Goal: Task Accomplishment & Management: Use online tool/utility

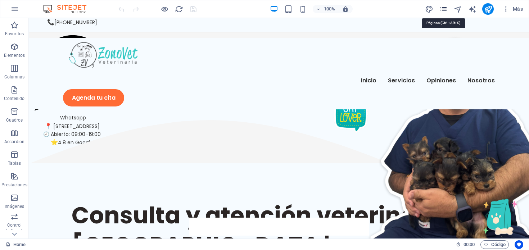
click at [442, 8] on icon "pages" at bounding box center [443, 9] width 8 height 8
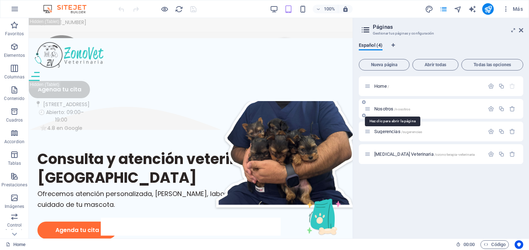
click at [385, 109] on span "Nosotros /nosotros" at bounding box center [392, 108] width 36 height 5
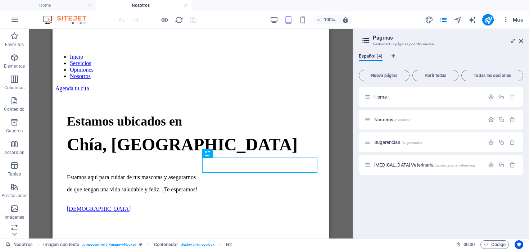
scroll to position [172, 0]
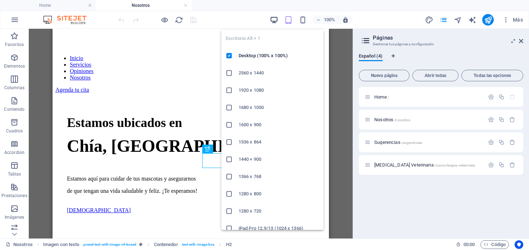
click at [272, 17] on icon "button" at bounding box center [274, 20] width 8 height 8
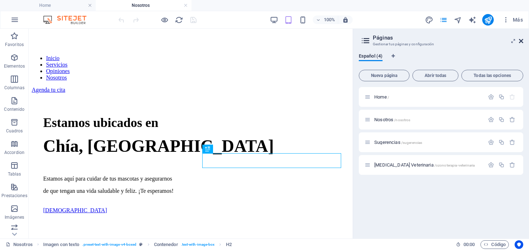
click at [522, 40] on icon at bounding box center [521, 41] width 4 height 6
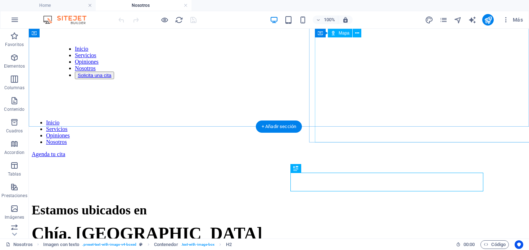
scroll to position [0, 0]
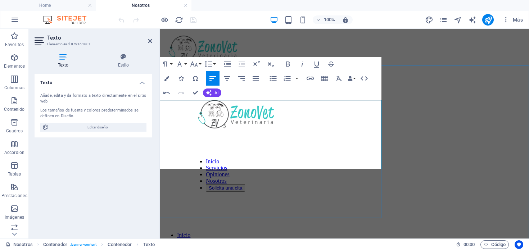
drag, startPoint x: 218, startPoint y: 142, endPoint x: 340, endPoint y: 141, distance: 121.2
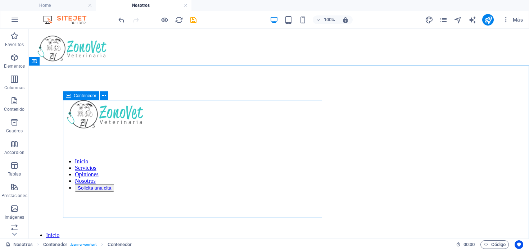
click at [66, 96] on icon at bounding box center [68, 95] width 5 height 9
click at [69, 95] on icon at bounding box center [68, 95] width 5 height 9
select select "%"
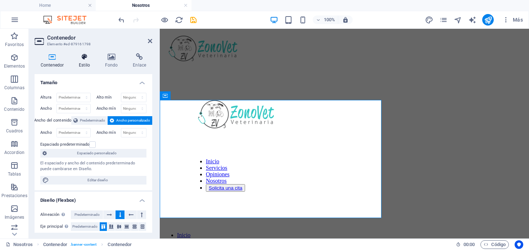
click at [82, 59] on icon at bounding box center [84, 56] width 23 height 7
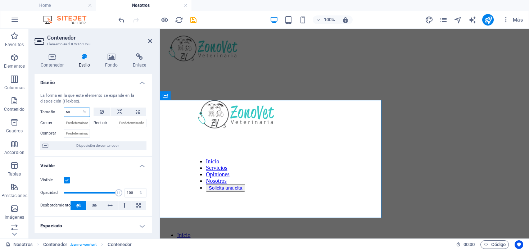
click at [73, 114] on input "60" at bounding box center [77, 112] width 26 height 9
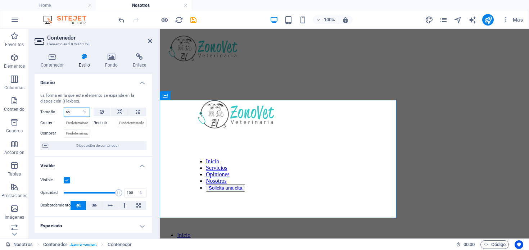
type input "66"
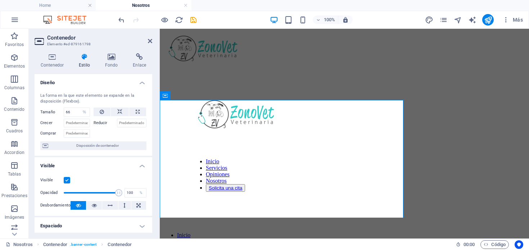
click at [147, 45] on header "Contenedor Elemento #ed-879161798" at bounding box center [94, 38] width 118 height 19
click at [149, 41] on icon at bounding box center [150, 41] width 4 height 6
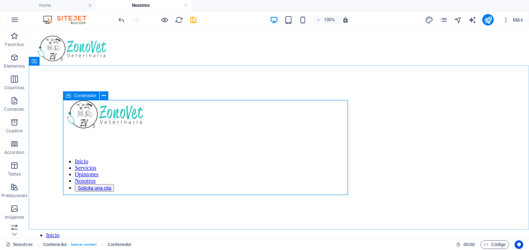
click at [68, 96] on icon at bounding box center [68, 95] width 5 height 9
select select "%"
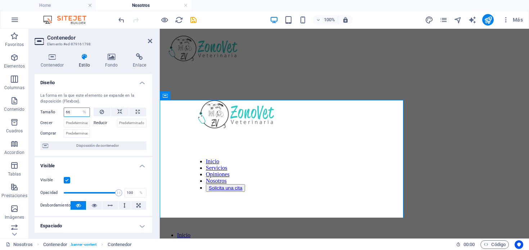
click at [70, 109] on input "66" at bounding box center [77, 112] width 26 height 9
type input "60"
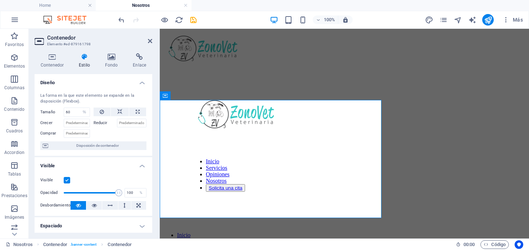
click at [33, 69] on div "Contenedor Estilo Fondo Enlace Tamaño Altura Predeterminado px rem % vh vw Alto…" at bounding box center [93, 142] width 129 height 191
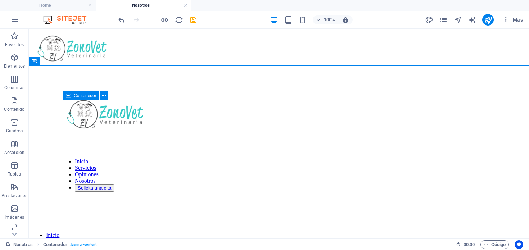
click at [66, 95] on icon at bounding box center [68, 95] width 5 height 9
select select "%"
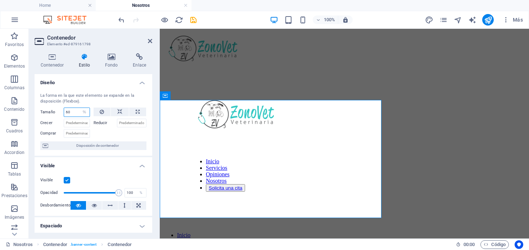
click at [73, 115] on input "60" at bounding box center [77, 112] width 26 height 9
type input "55"
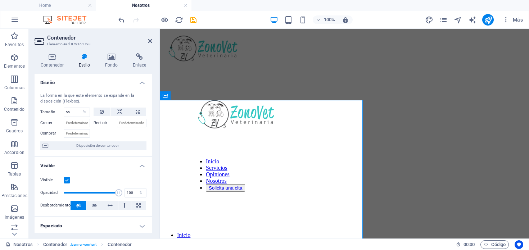
click at [133, 36] on h2 "Contenedor" at bounding box center [99, 38] width 105 height 6
click at [153, 38] on aside "Contenedor Elemento #ed-879161798 Contenedor Estilo Fondo Enlace Tamaño [MEDICA…" at bounding box center [94, 134] width 131 height 210
click at [150, 42] on icon at bounding box center [150, 41] width 4 height 6
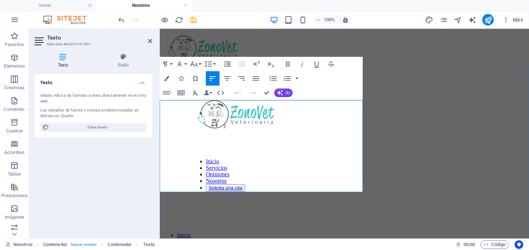
drag, startPoint x: 303, startPoint y: 183, endPoint x: 181, endPoint y: 160, distance: 124.0
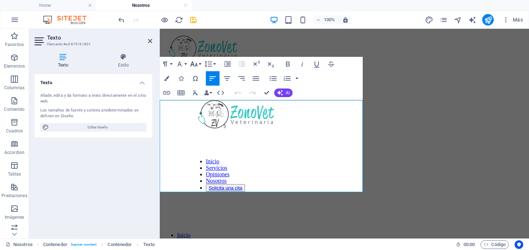
click at [194, 65] on icon "button" at bounding box center [194, 64] width 8 height 5
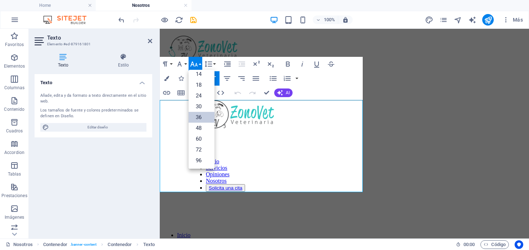
scroll to position [58, 0]
click at [194, 65] on icon "button" at bounding box center [194, 64] width 8 height 5
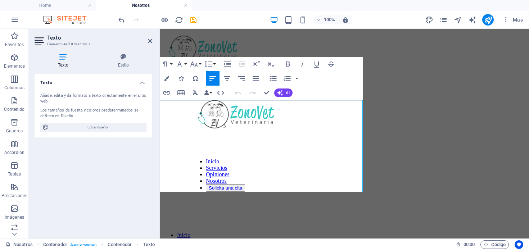
drag, startPoint x: 299, startPoint y: 185, endPoint x: 143, endPoint y: 104, distance: 176.2
click at [194, 61] on icon "button" at bounding box center [194, 64] width 9 height 9
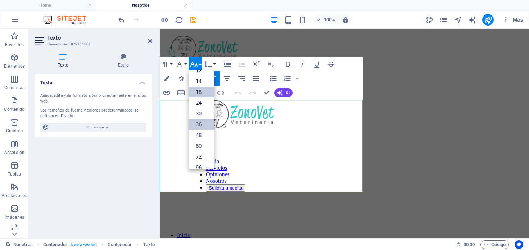
scroll to position [50, 0]
click at [201, 90] on link "18" at bounding box center [202, 93] width 26 height 11
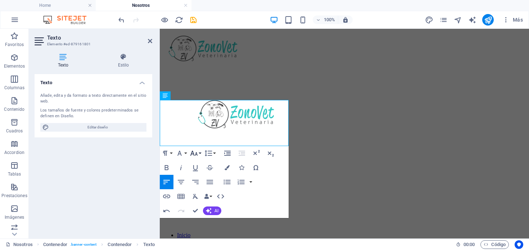
click at [195, 155] on icon "button" at bounding box center [194, 153] width 9 height 9
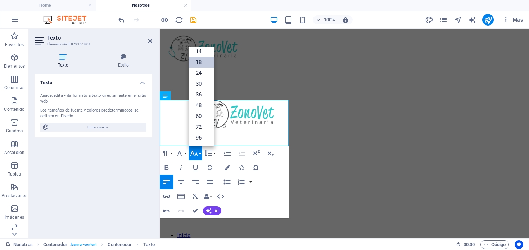
scroll to position [58, 0]
click at [199, 92] on link "36" at bounding box center [202, 94] width 26 height 11
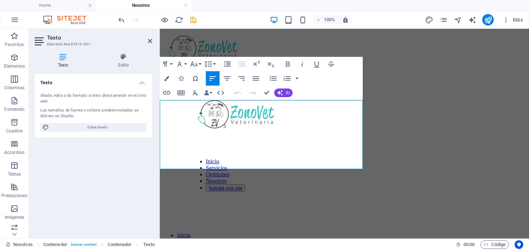
drag, startPoint x: 331, startPoint y: 162, endPoint x: 140, endPoint y: 112, distance: 197.6
click at [210, 60] on icon "button" at bounding box center [208, 64] width 9 height 9
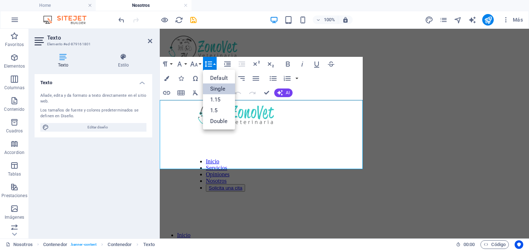
scroll to position [0, 0]
click at [220, 77] on link "Default" at bounding box center [219, 78] width 32 height 11
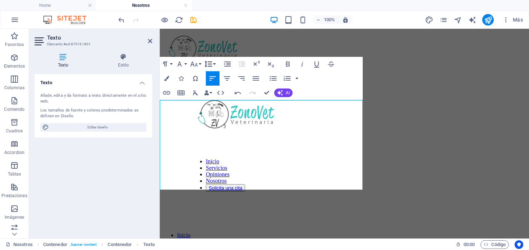
click at [214, 64] on button "Line Height" at bounding box center [210, 64] width 14 height 14
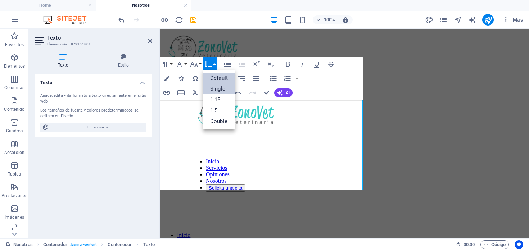
click at [213, 88] on link "Single" at bounding box center [219, 88] width 32 height 11
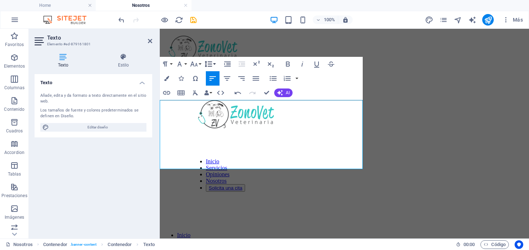
click at [210, 64] on icon "button" at bounding box center [208, 64] width 9 height 9
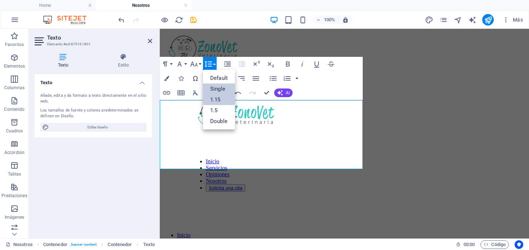
click at [212, 97] on link "1.15" at bounding box center [219, 99] width 32 height 11
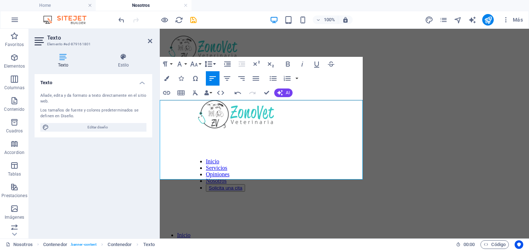
click at [208, 60] on icon "button" at bounding box center [208, 64] width 9 height 9
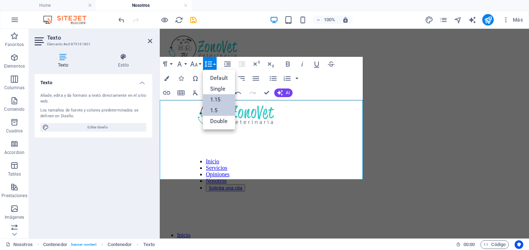
drag, startPoint x: 214, startPoint y: 112, endPoint x: 54, endPoint y: 76, distance: 163.7
click at [214, 112] on link "1.5" at bounding box center [219, 110] width 32 height 11
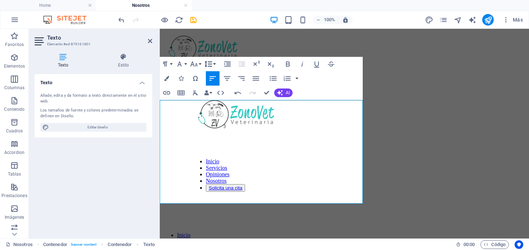
click at [212, 65] on icon "button" at bounding box center [208, 64] width 9 height 9
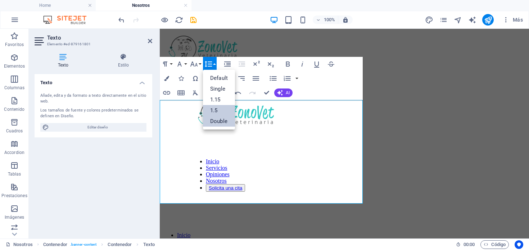
drag, startPoint x: 212, startPoint y: 123, endPoint x: 52, endPoint y: 91, distance: 162.8
click at [212, 123] on link "Double" at bounding box center [219, 121] width 32 height 11
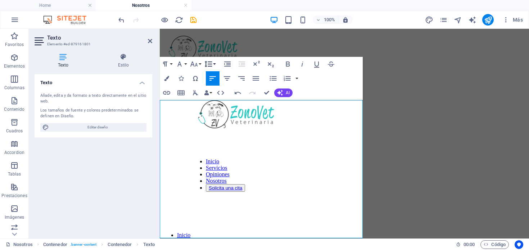
click at [212, 61] on icon "button" at bounding box center [208, 64] width 9 height 9
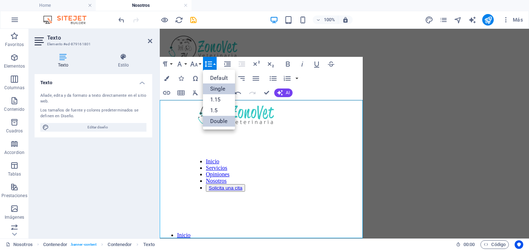
click at [214, 87] on link "Single" at bounding box center [219, 88] width 32 height 11
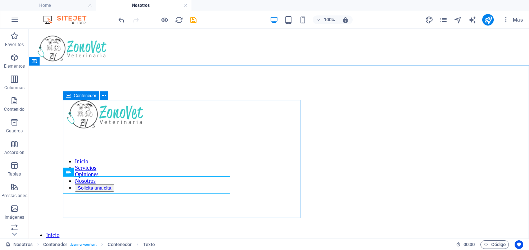
click at [67, 96] on icon at bounding box center [68, 95] width 5 height 9
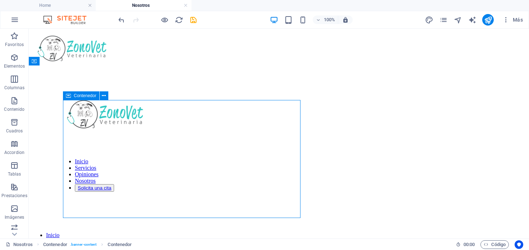
click at [67, 96] on icon at bounding box center [68, 95] width 5 height 9
select select "%"
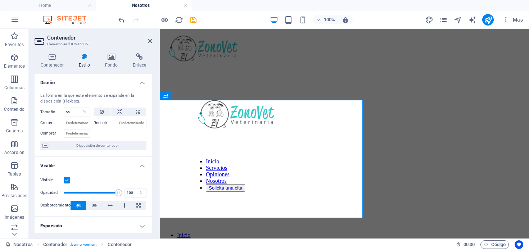
drag, startPoint x: 74, startPoint y: 106, endPoint x: 59, endPoint y: 106, distance: 15.1
click at [59, 106] on div "La forma en la que este elemento se expande en la disposición (Flexbox). Tamaño…" at bounding box center [94, 121] width 118 height 69
click at [73, 112] on input "55" at bounding box center [77, 112] width 26 height 9
type input "60"
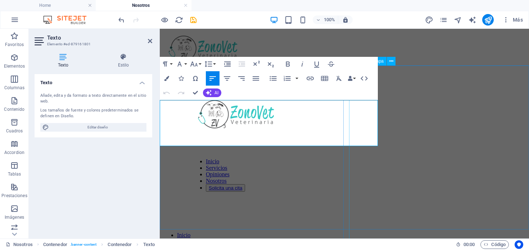
drag, startPoint x: 162, startPoint y: 113, endPoint x: 380, endPoint y: 137, distance: 220.0
click at [168, 64] on icon "button" at bounding box center [165, 64] width 9 height 9
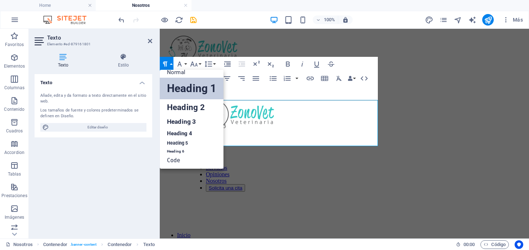
scroll to position [6, 0]
click at [176, 92] on link "Heading 1" at bounding box center [192, 89] width 64 height 22
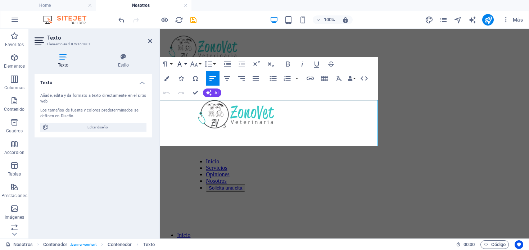
click at [182, 62] on icon "button" at bounding box center [179, 64] width 9 height 9
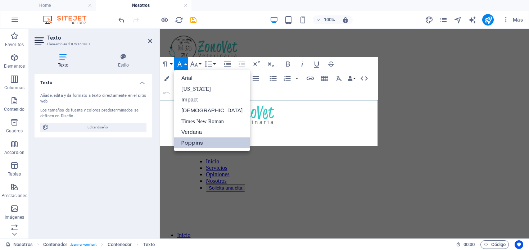
scroll to position [0, 0]
click at [182, 62] on icon "button" at bounding box center [179, 64] width 9 height 9
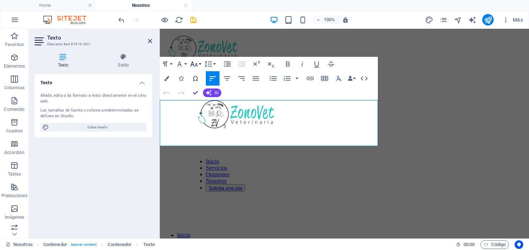
click at [194, 62] on icon "button" at bounding box center [194, 64] width 9 height 9
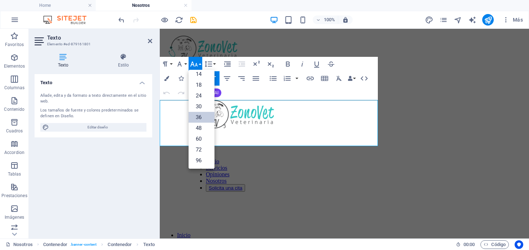
scroll to position [58, 0]
click at [197, 128] on link "48" at bounding box center [202, 128] width 26 height 11
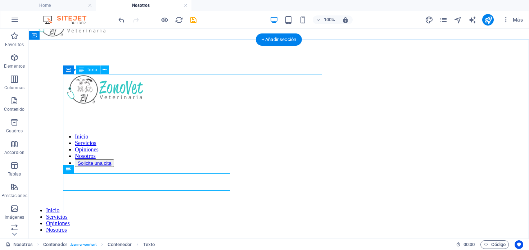
scroll to position [26, 0]
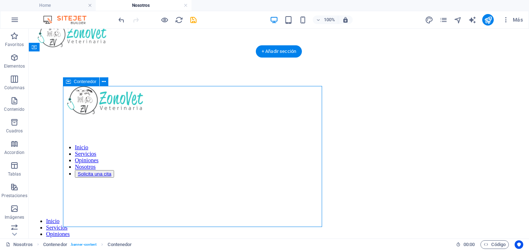
scroll to position [14, 0]
click at [69, 80] on icon at bounding box center [68, 82] width 5 height 9
select select "%"
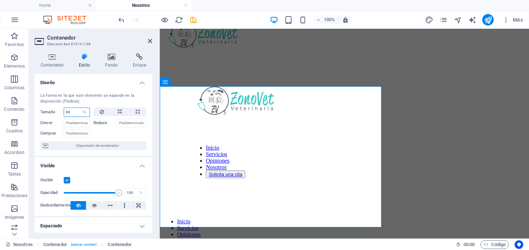
click at [75, 110] on input "60" at bounding box center [77, 112] width 26 height 9
type input "62"
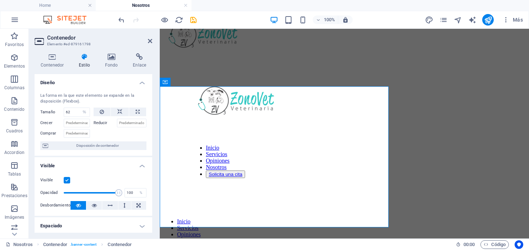
drag, startPoint x: 117, startPoint y: 35, endPoint x: 131, endPoint y: 35, distance: 13.7
click at [117, 35] on h2 "Contenedor" at bounding box center [99, 38] width 105 height 6
click at [151, 42] on icon at bounding box center [150, 41] width 4 height 6
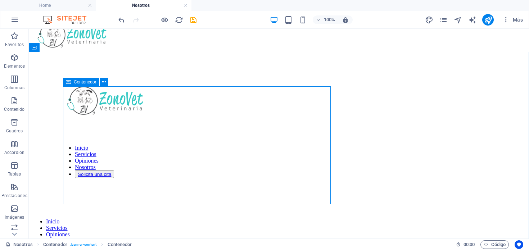
click at [68, 84] on icon at bounding box center [68, 82] width 5 height 9
select select "%"
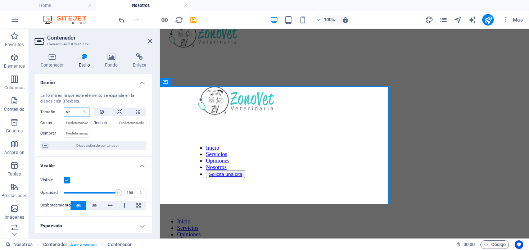
click at [72, 110] on input "62" at bounding box center [77, 112] width 26 height 9
type input "60"
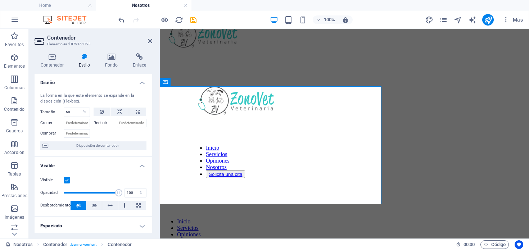
click at [123, 37] on h2 "Contenedor" at bounding box center [99, 38] width 105 height 6
click at [151, 41] on icon at bounding box center [150, 41] width 4 height 6
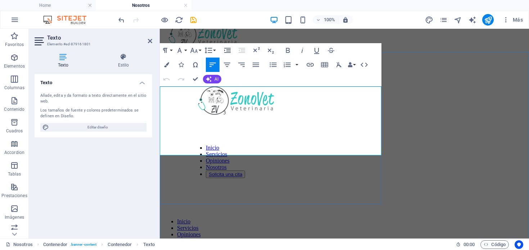
click at [150, 43] on icon at bounding box center [150, 41] width 4 height 6
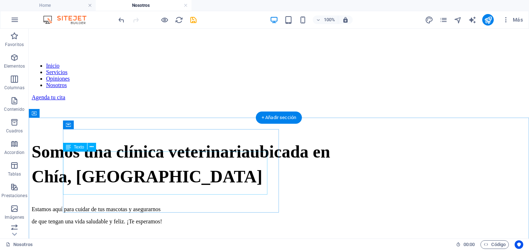
scroll to position [0, 0]
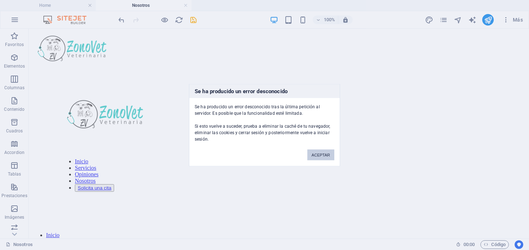
click at [322, 155] on button "ACEPTAR" at bounding box center [320, 154] width 27 height 11
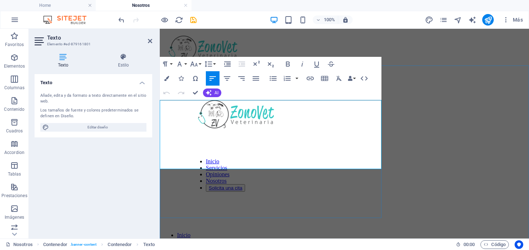
drag, startPoint x: 344, startPoint y: 158, endPoint x: 234, endPoint y: 135, distance: 112.8
click at [215, 93] on span "AI" at bounding box center [216, 93] width 4 height 4
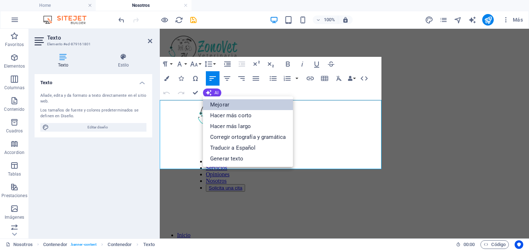
click at [217, 103] on link "Mejorar" at bounding box center [248, 104] width 90 height 11
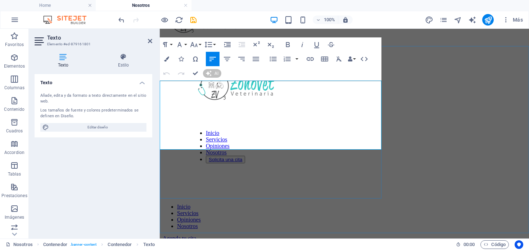
scroll to position [32, 0]
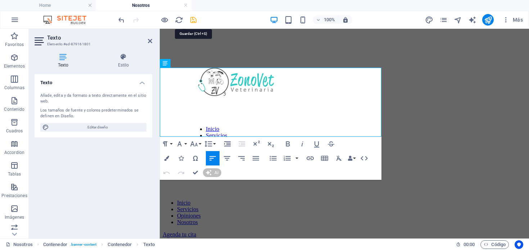
click at [193, 20] on icon "save" at bounding box center [193, 20] width 8 height 8
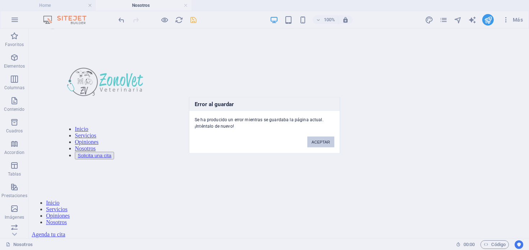
click at [323, 143] on button "ACEPTAR" at bounding box center [320, 141] width 27 height 11
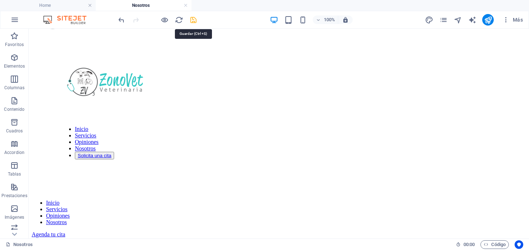
click at [190, 20] on icon "save" at bounding box center [193, 20] width 8 height 8
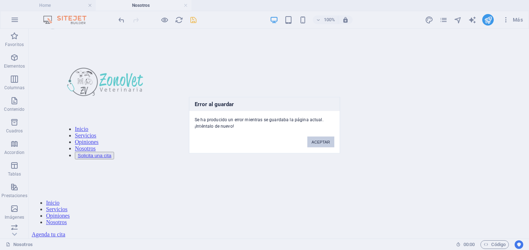
click at [322, 141] on button "ACEPTAR" at bounding box center [320, 141] width 27 height 11
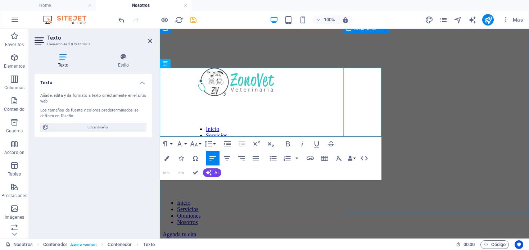
drag, startPoint x: 162, startPoint y: 79, endPoint x: 347, endPoint y: 127, distance: 191.6
copy div "Somos una clínica veterinaria ubicada en [GEOGRAPHIC_DATA], [GEOGRAPHIC_DATA]"
click at [190, 18] on icon "save" at bounding box center [193, 20] width 8 height 8
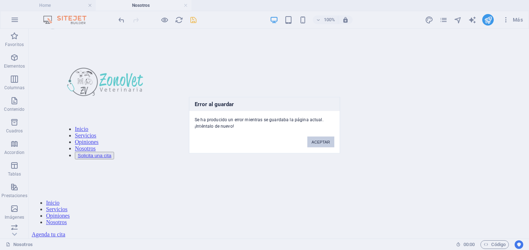
click at [331, 146] on button "ACEPTAR" at bounding box center [320, 141] width 27 height 11
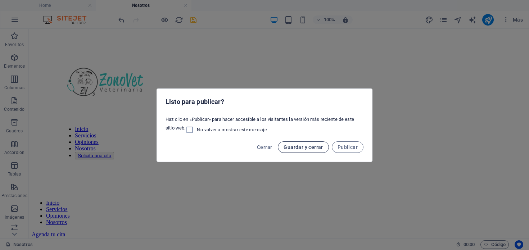
click at [323, 149] on button "Guardar y cerrar" at bounding box center [303, 147] width 51 height 12
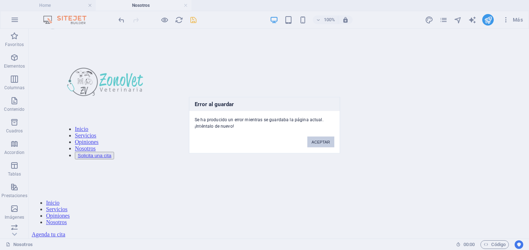
click at [321, 139] on button "ACEPTAR" at bounding box center [320, 141] width 27 height 11
